Goal: Navigation & Orientation: Find specific page/section

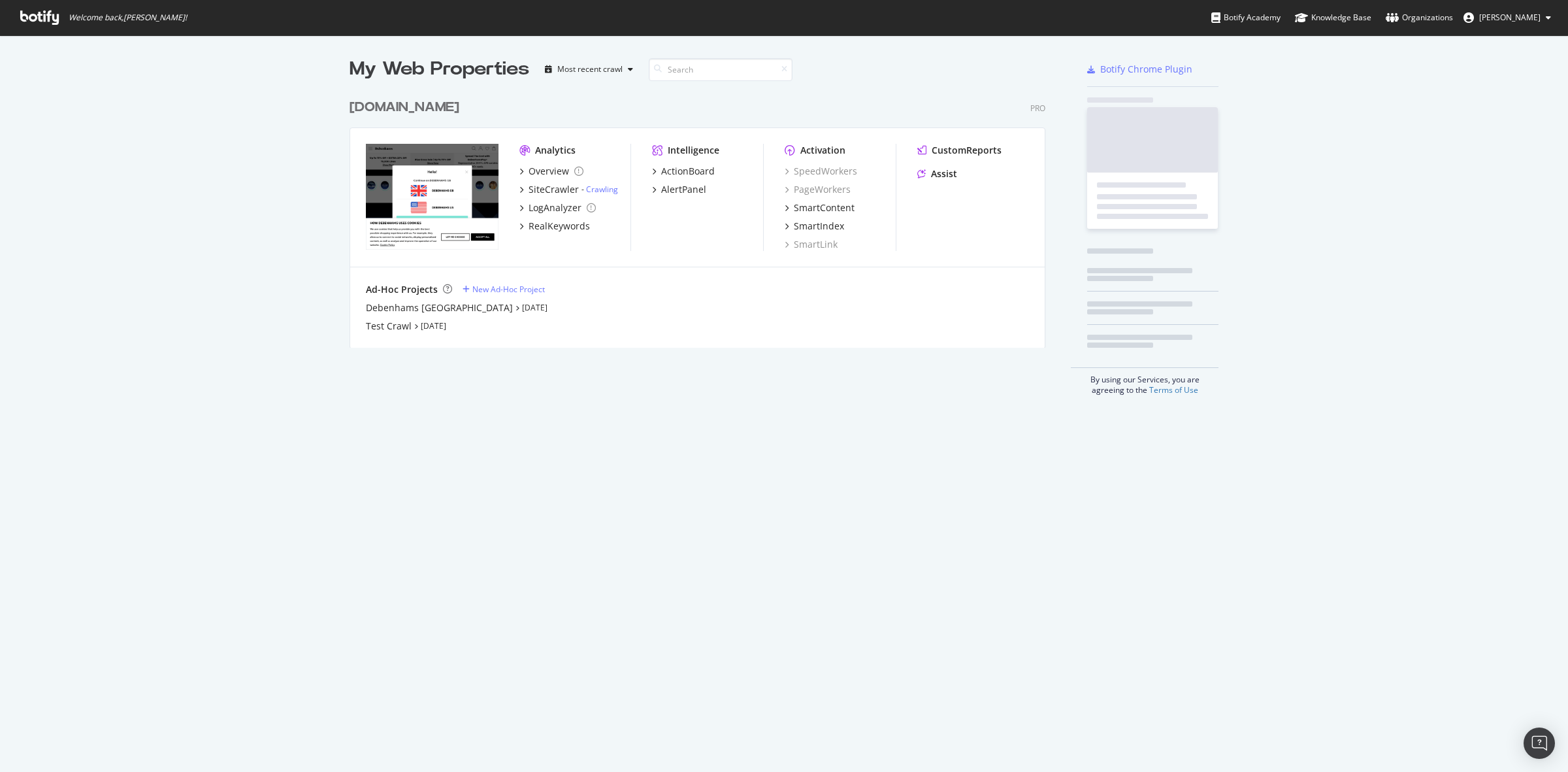
scroll to position [253, 694]
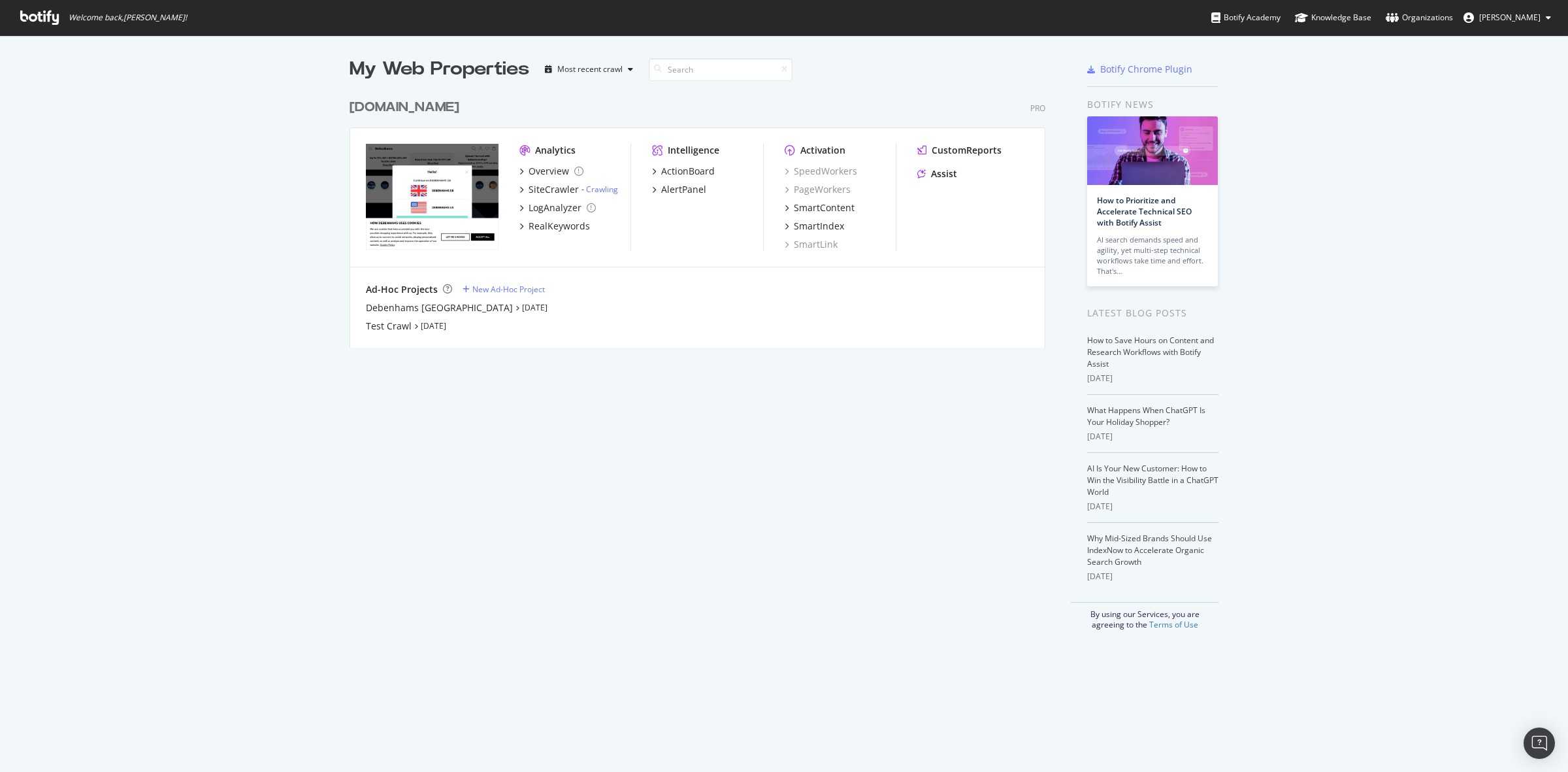
click at [394, 110] on div "[DOMAIN_NAME]" at bounding box center [404, 107] width 110 height 19
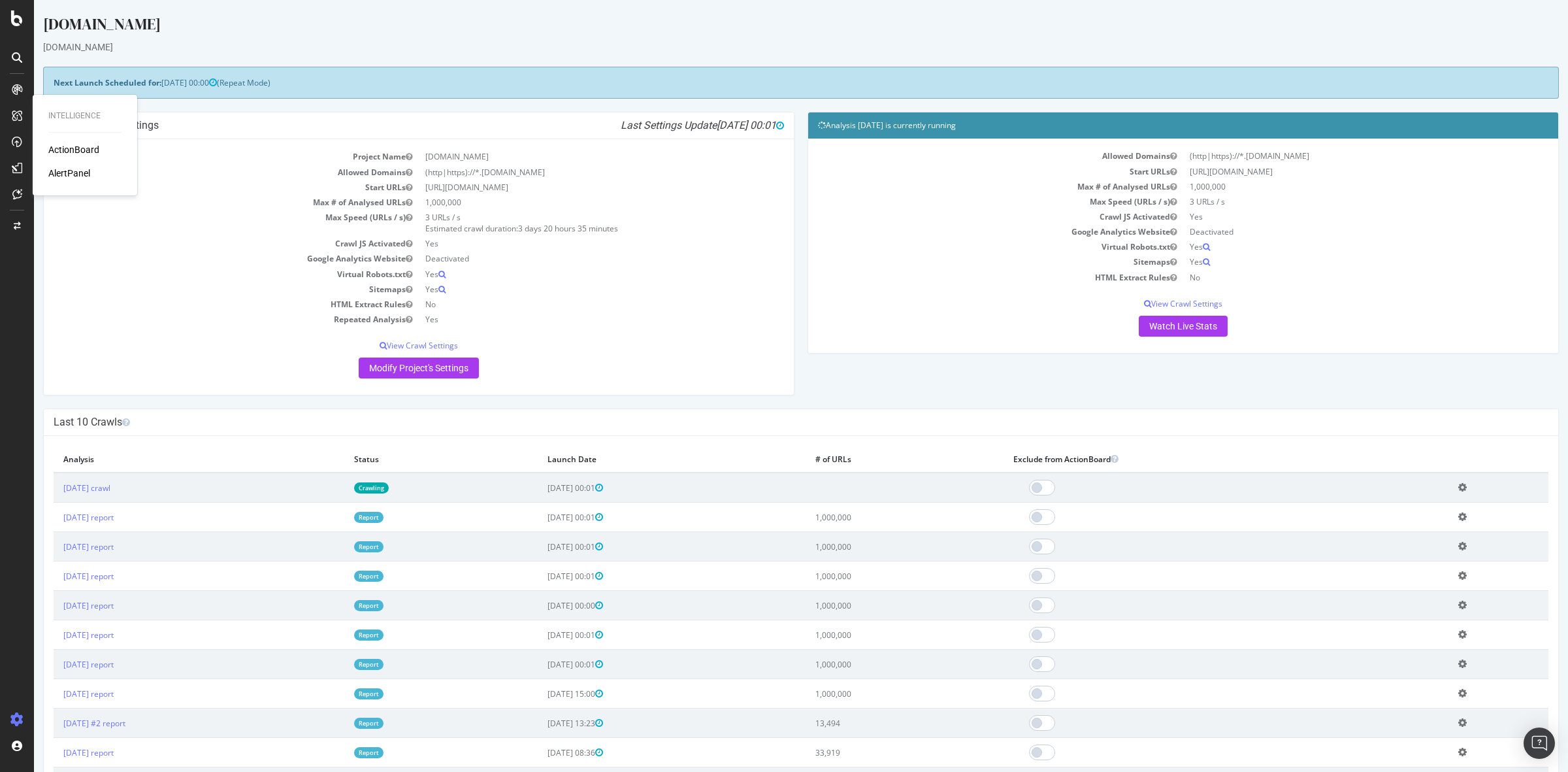
click at [18, 111] on icon at bounding box center [17, 116] width 11 height 11
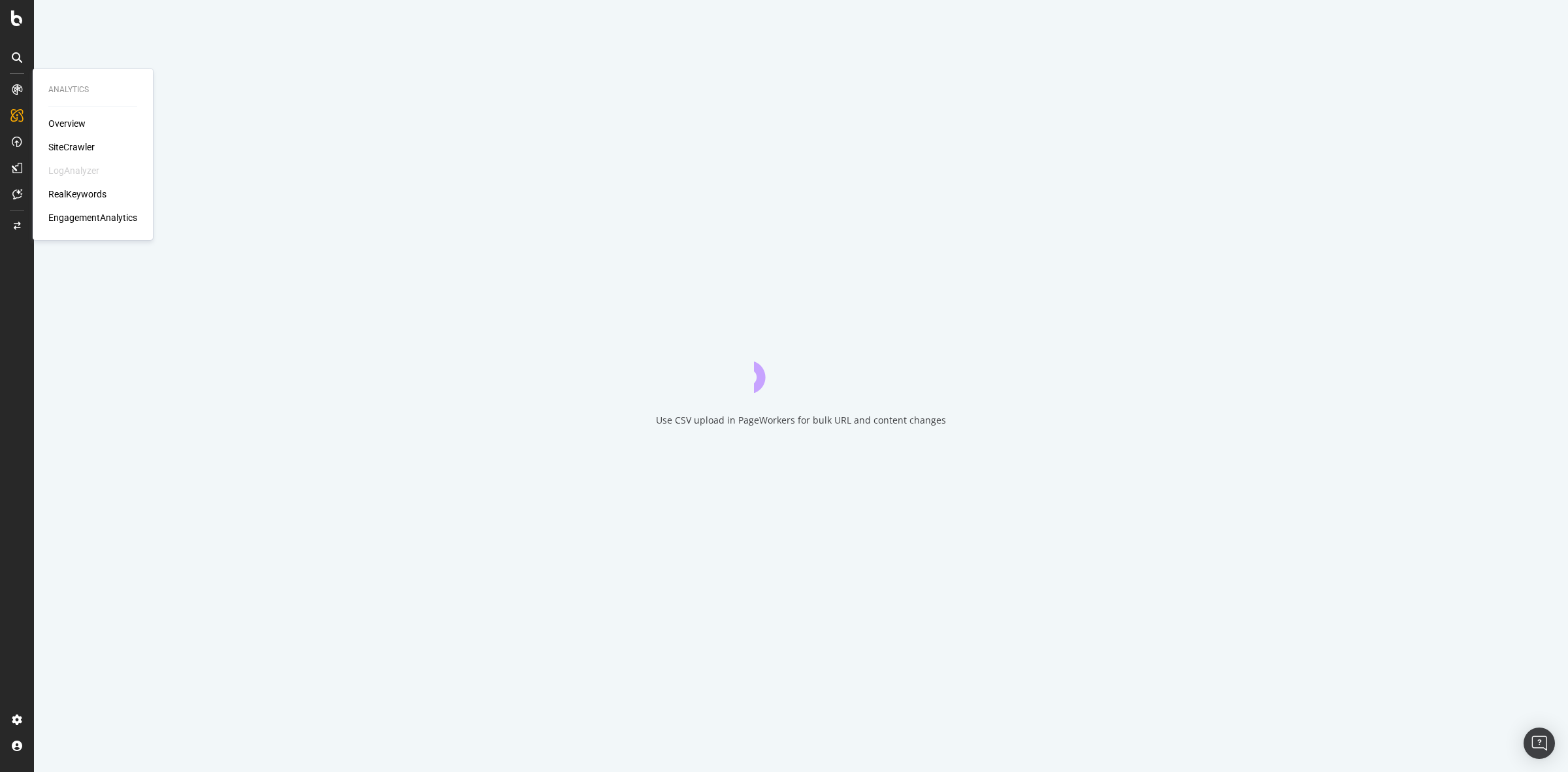
click at [20, 88] on icon at bounding box center [17, 89] width 11 height 11
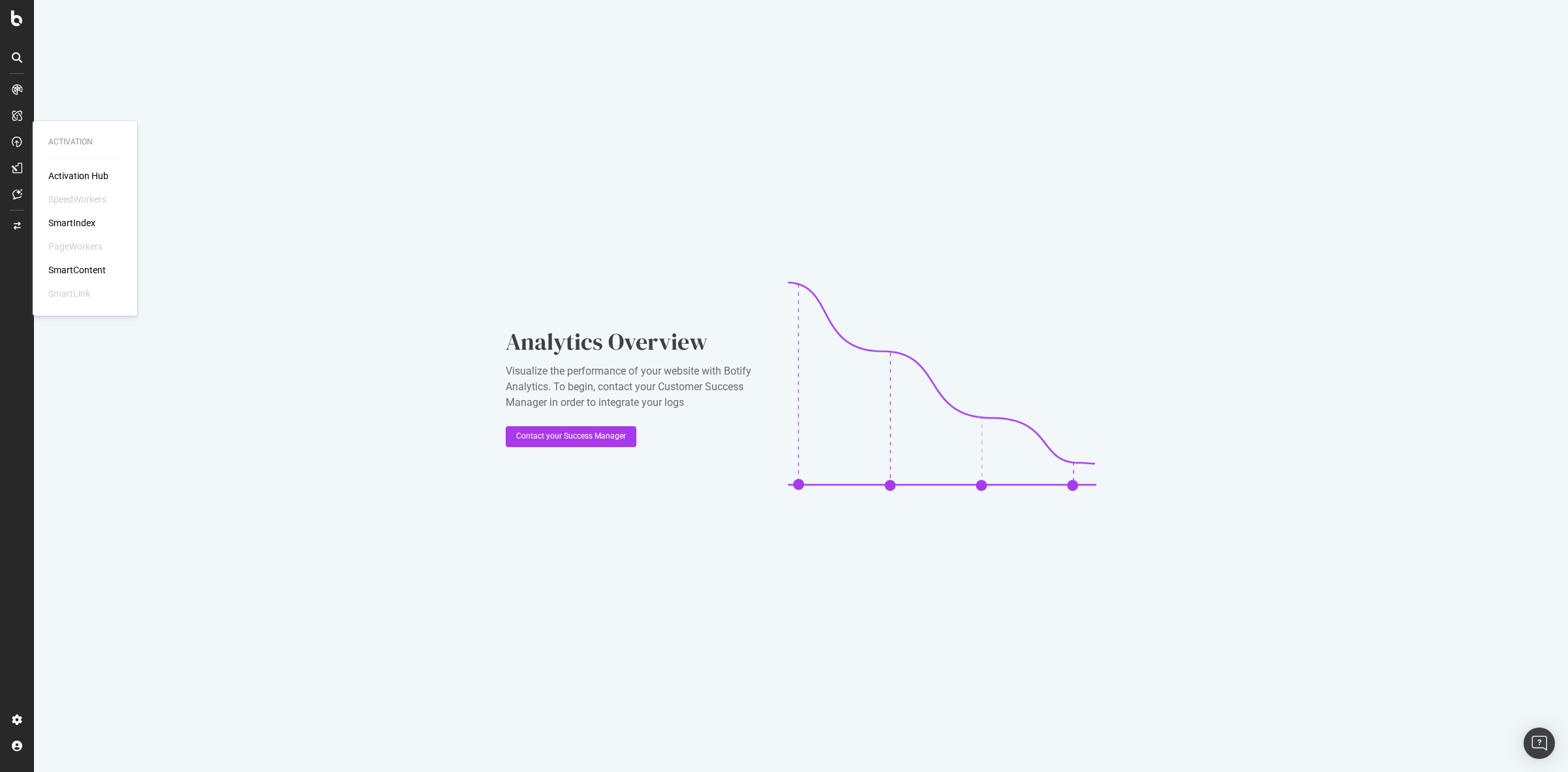
click at [73, 219] on div "SmartIndex" at bounding box center [72, 223] width 47 height 13
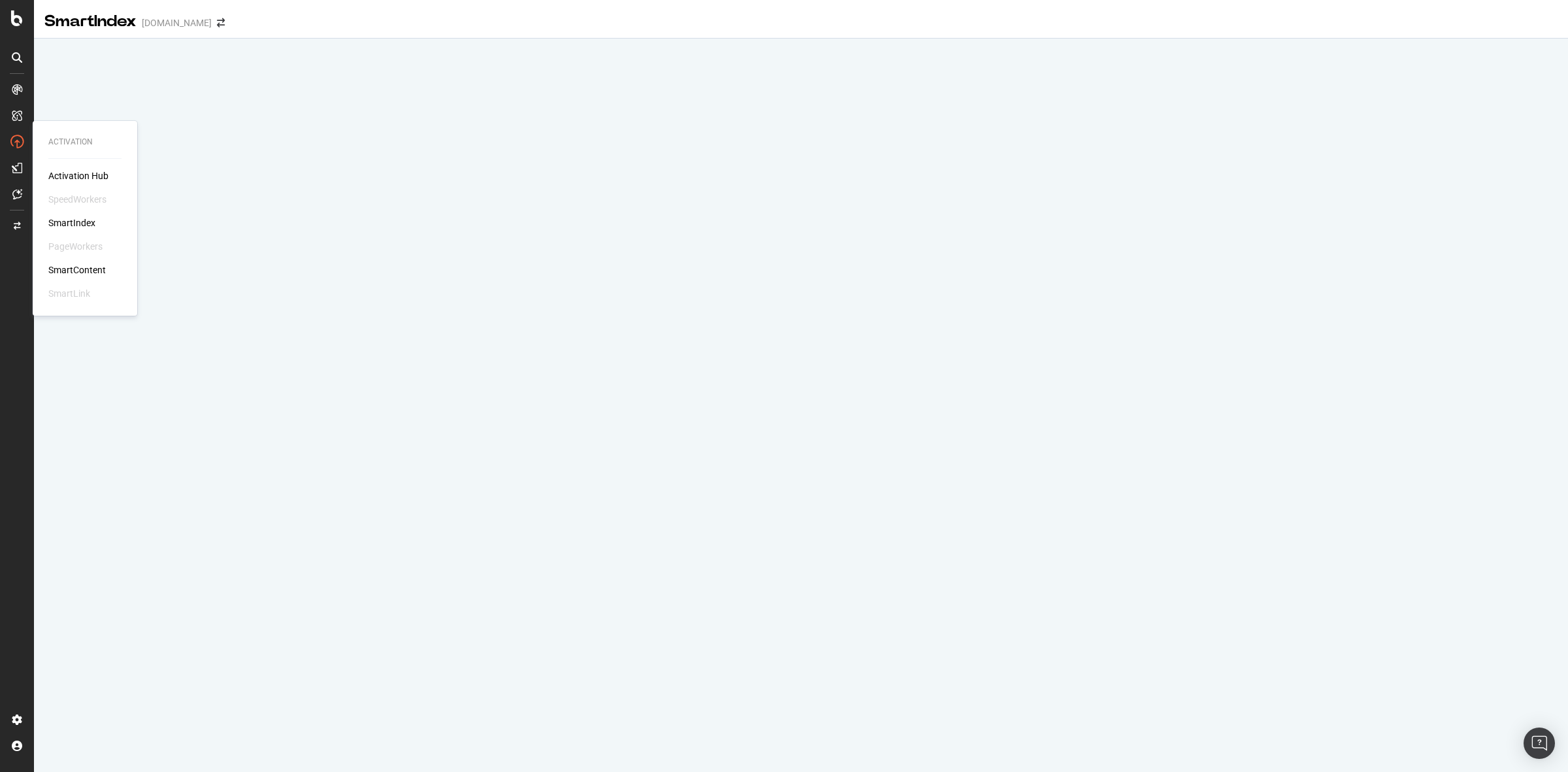
click at [85, 172] on div "Activation Hub" at bounding box center [78, 176] width 60 height 13
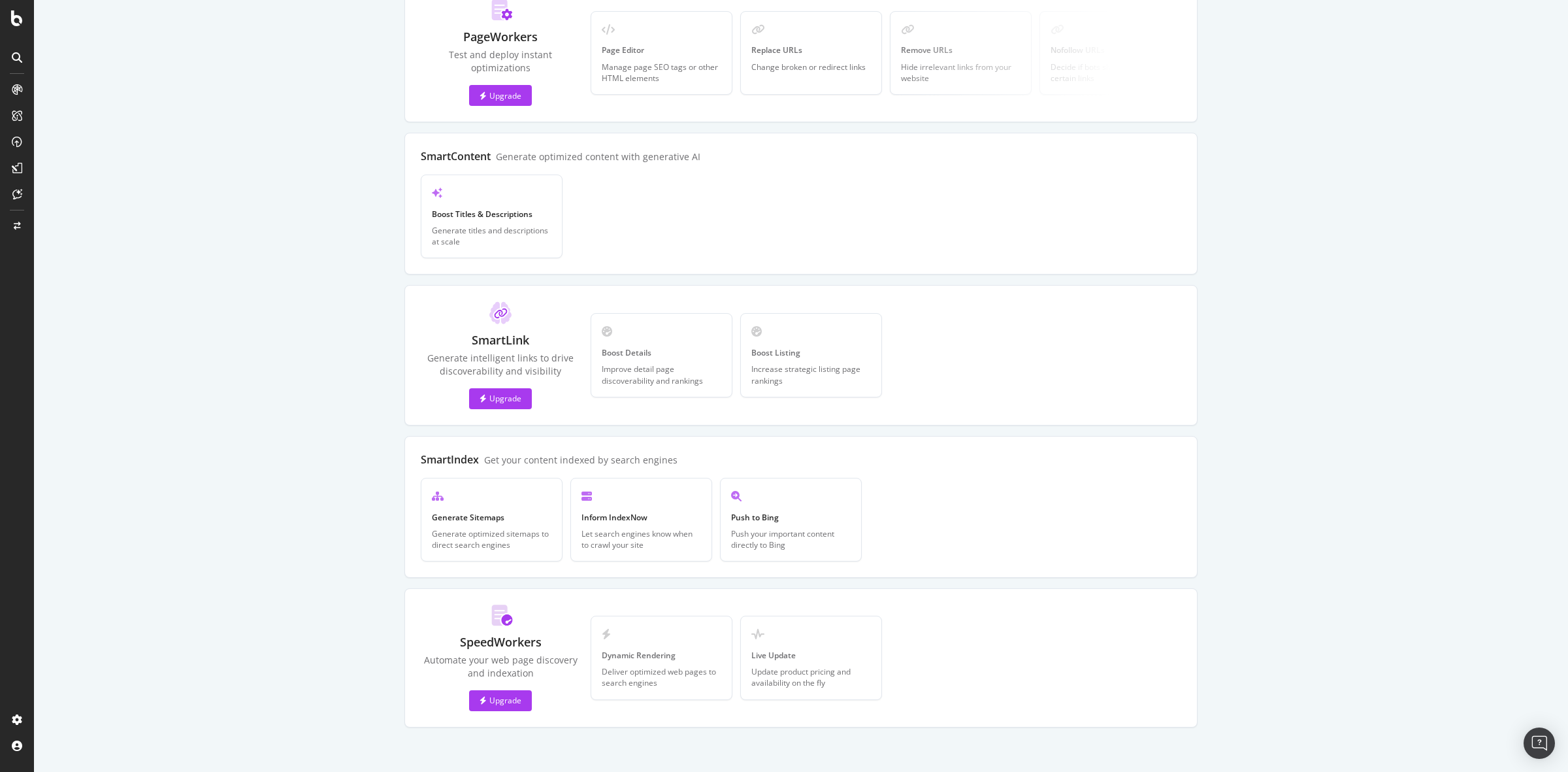
scroll to position [95, 0]
click at [826, 521] on div "Open Push to Bing Push your important content directly to Bing" at bounding box center [791, 518] width 141 height 83
